Goal: Information Seeking & Learning: Learn about a topic

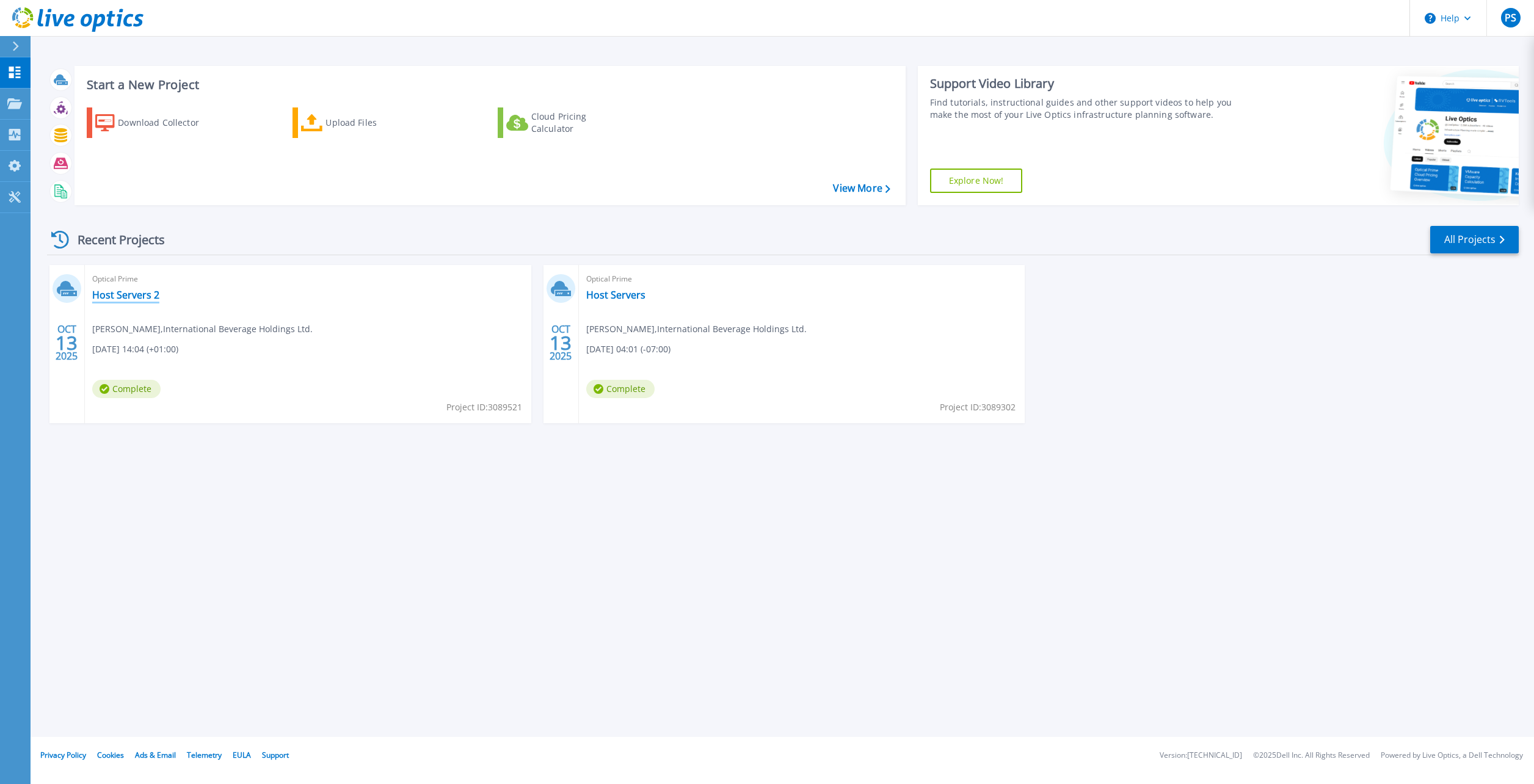
click at [135, 291] on link "Host Servers 2" at bounding box center [125, 295] width 67 height 12
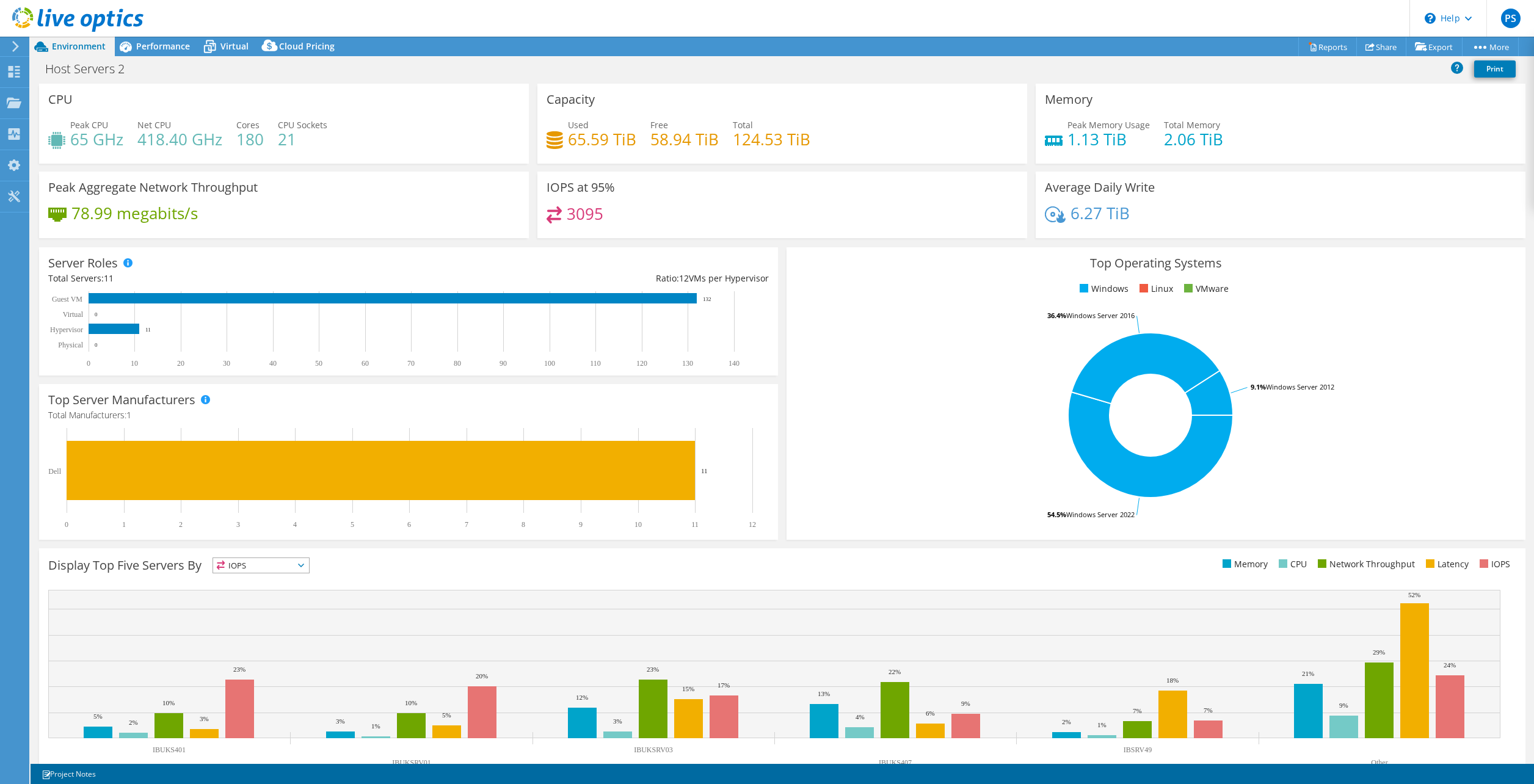
select select "USD"
click at [166, 42] on span "Performance" at bounding box center [163, 46] width 54 height 12
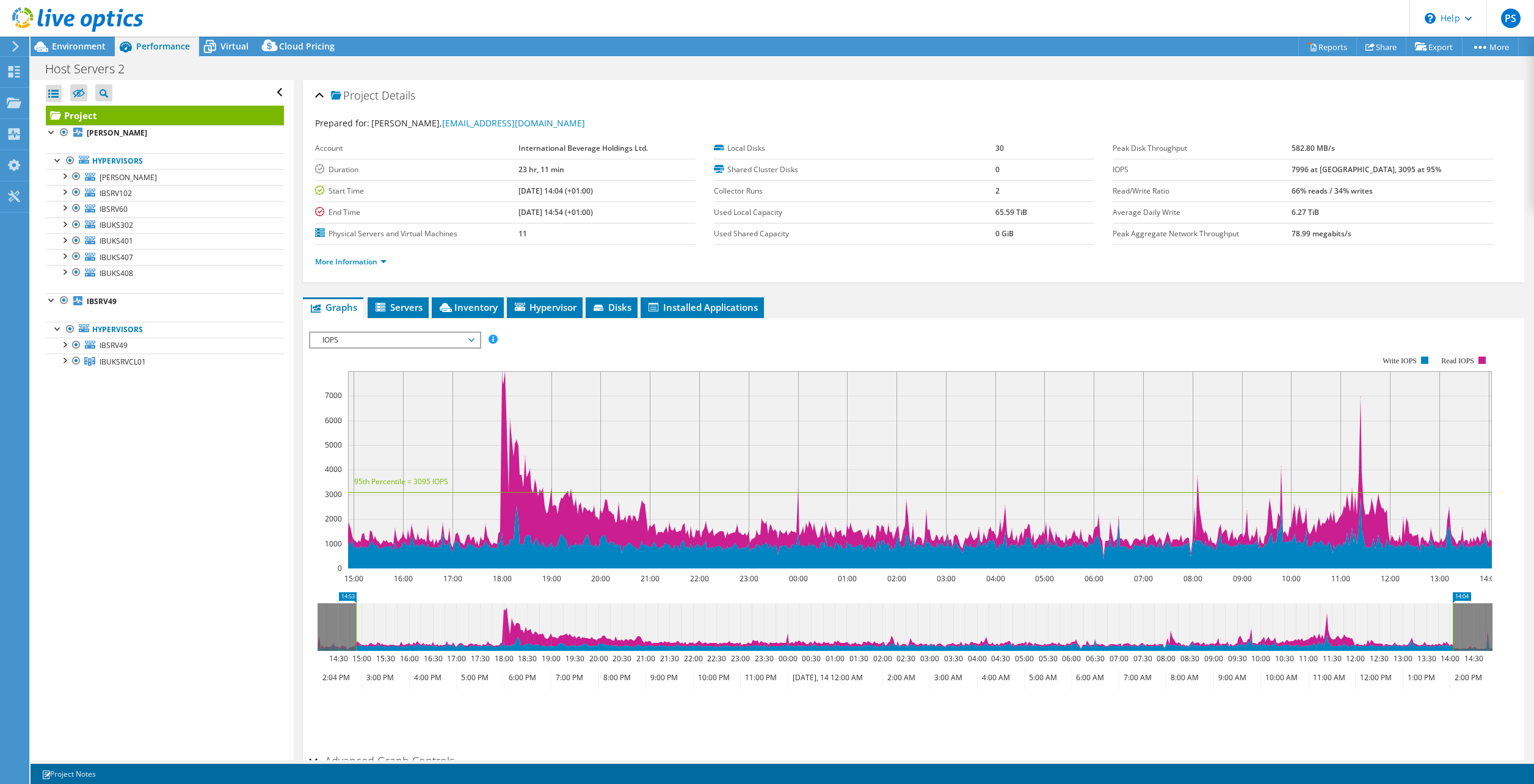
click at [472, 293] on div "Project Details Prepared for: Piotr Skora, pskora@interbevgroup.com Account Int…" at bounding box center [913, 456] width 1240 height 753
click at [471, 306] on span "Inventory" at bounding box center [468, 306] width 60 height 12
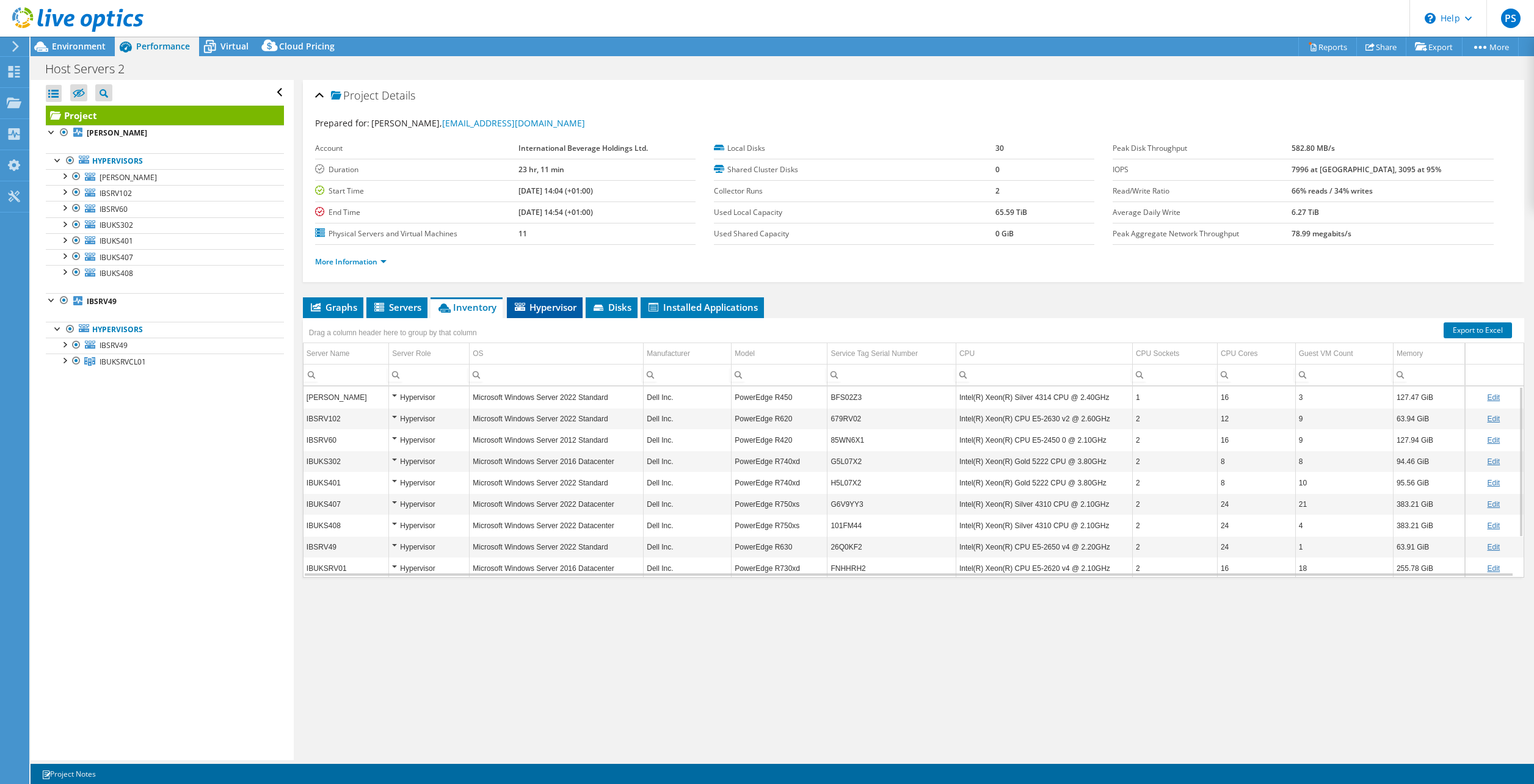
click at [547, 313] on span "Hypervisor" at bounding box center [545, 306] width 63 height 12
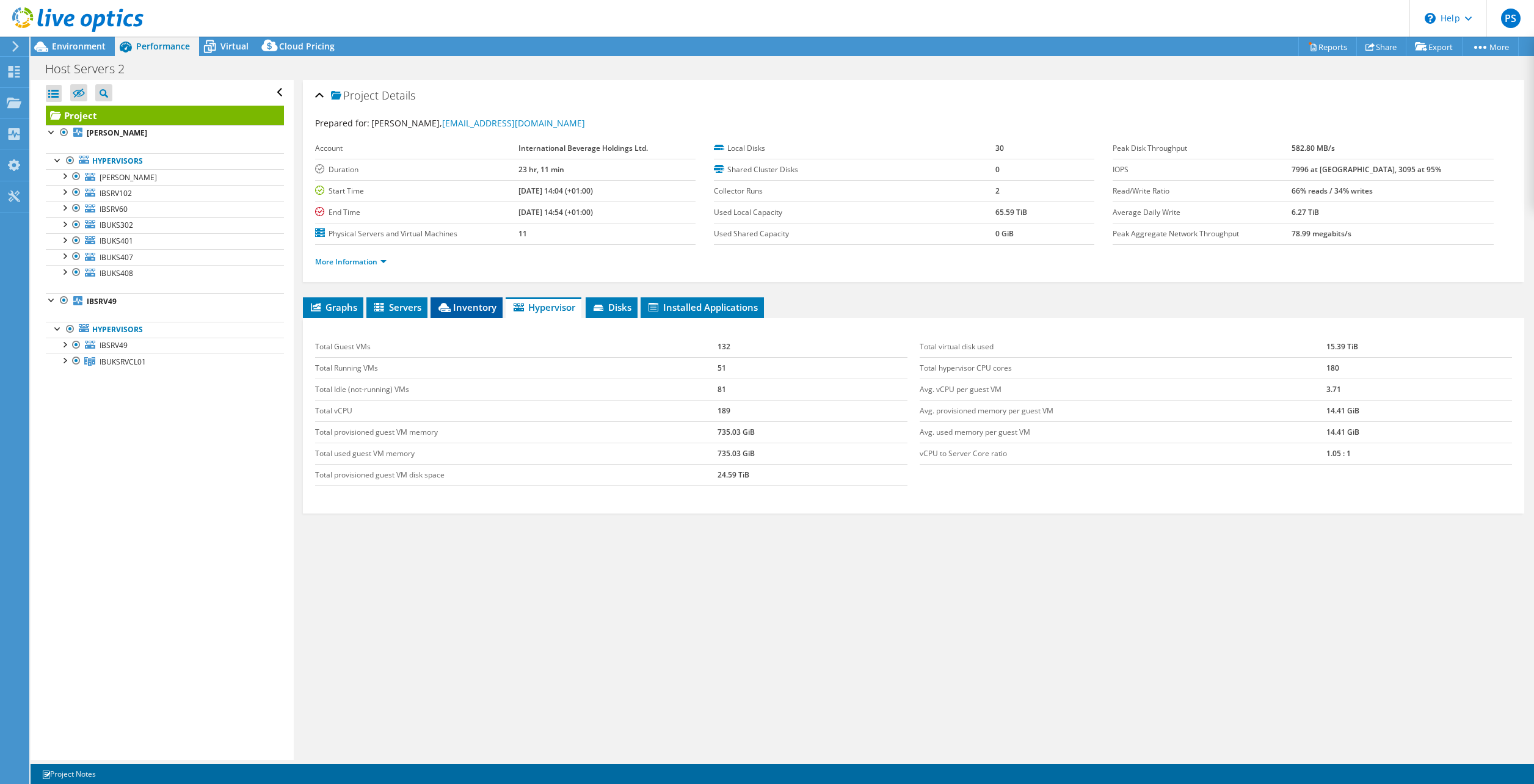
click at [471, 312] on span "Inventory" at bounding box center [466, 306] width 60 height 12
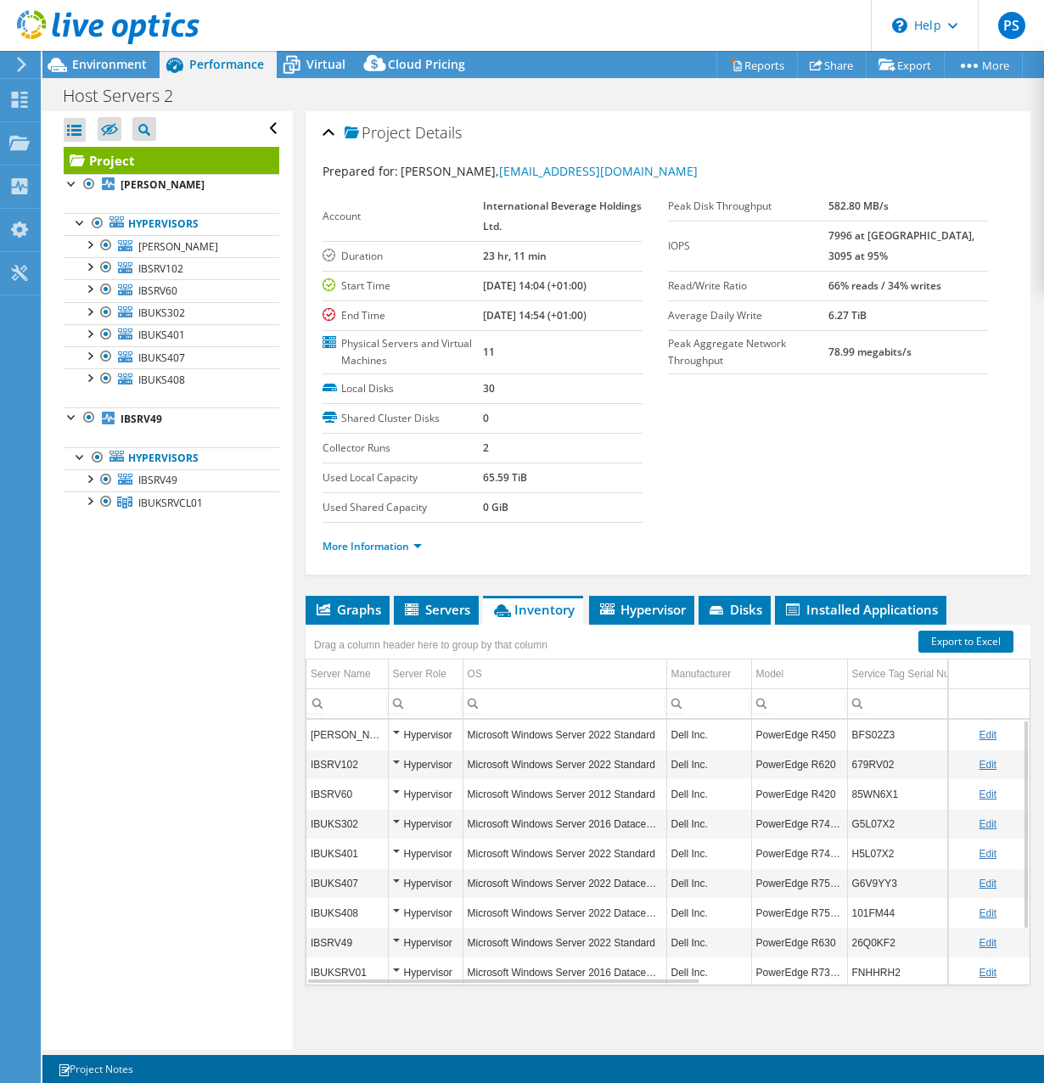
scroll to position [70, 0]
